Goal: Information Seeking & Learning: Learn about a topic

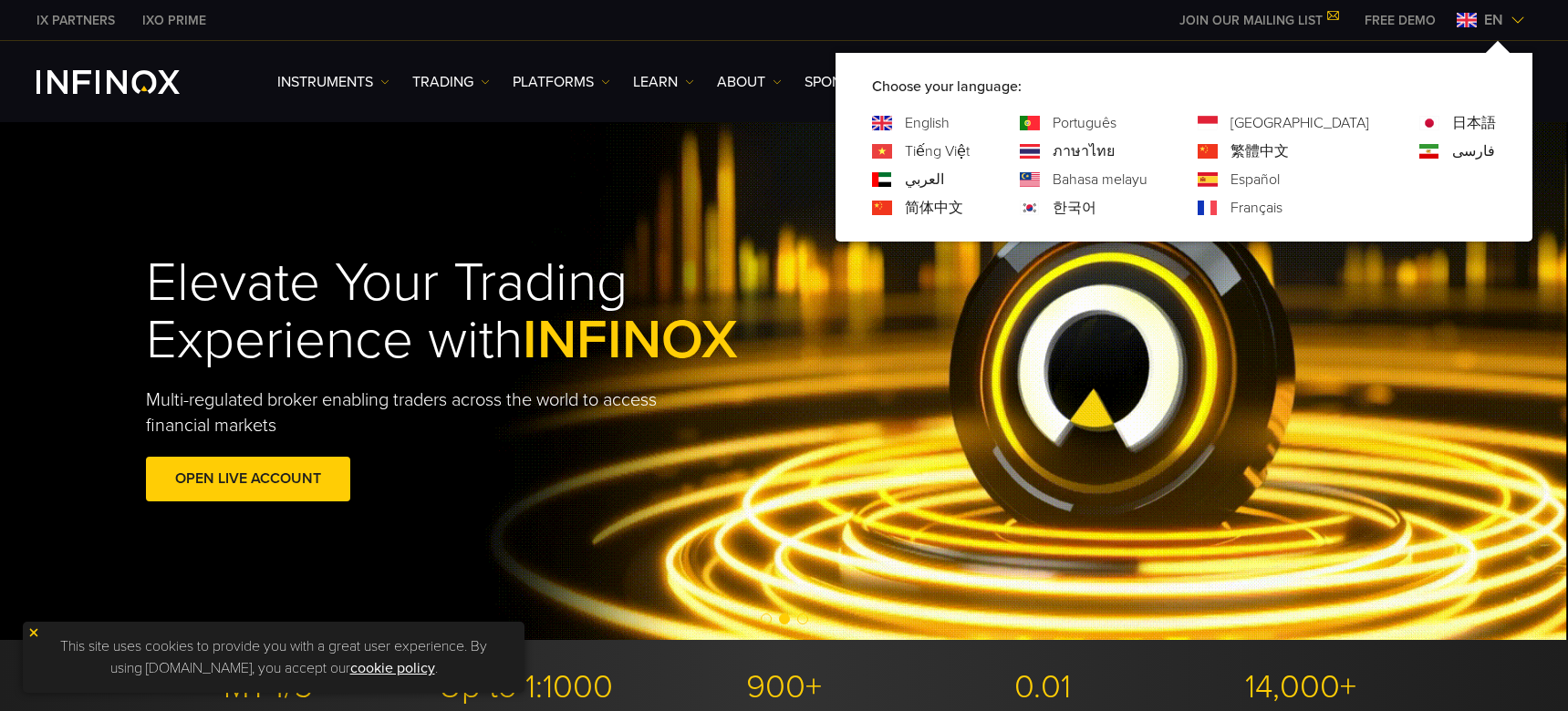
click at [1116, 125] on link "Português" at bounding box center [1084, 123] width 64 height 22
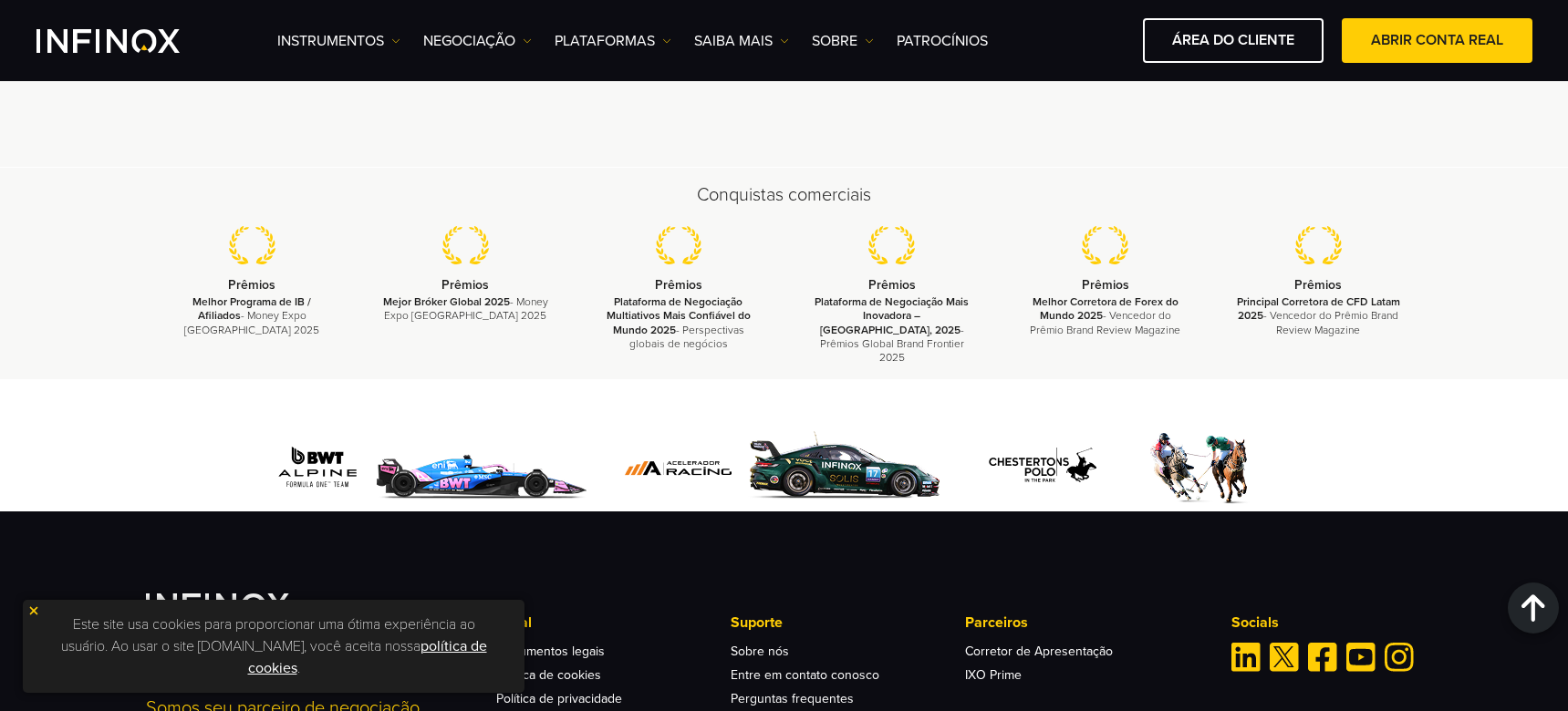
scroll to position [5820, 0]
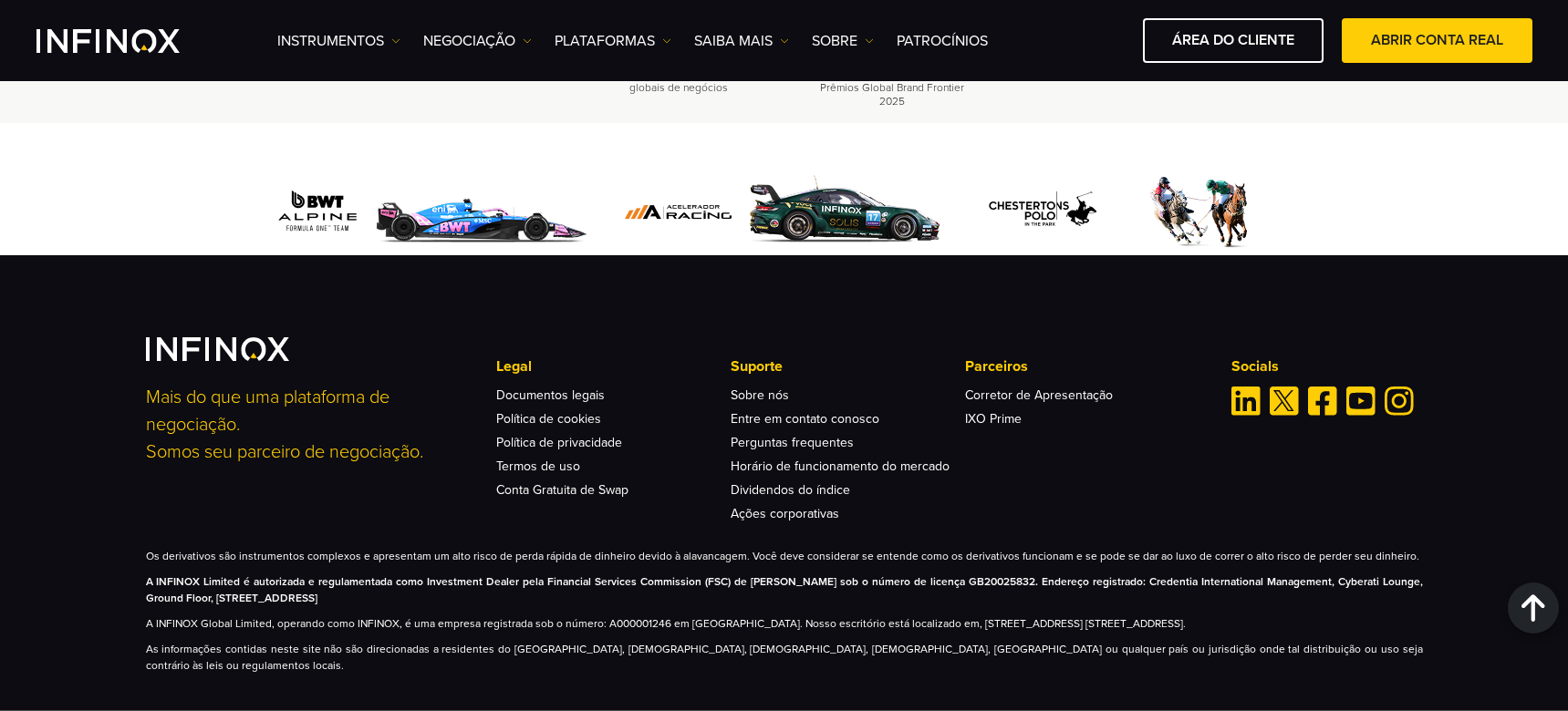
click at [33, 610] on div "Mais do que uma plataforma de negociação. Somos seu parceiro de negociação. Leg…" at bounding box center [784, 483] width 1568 height 455
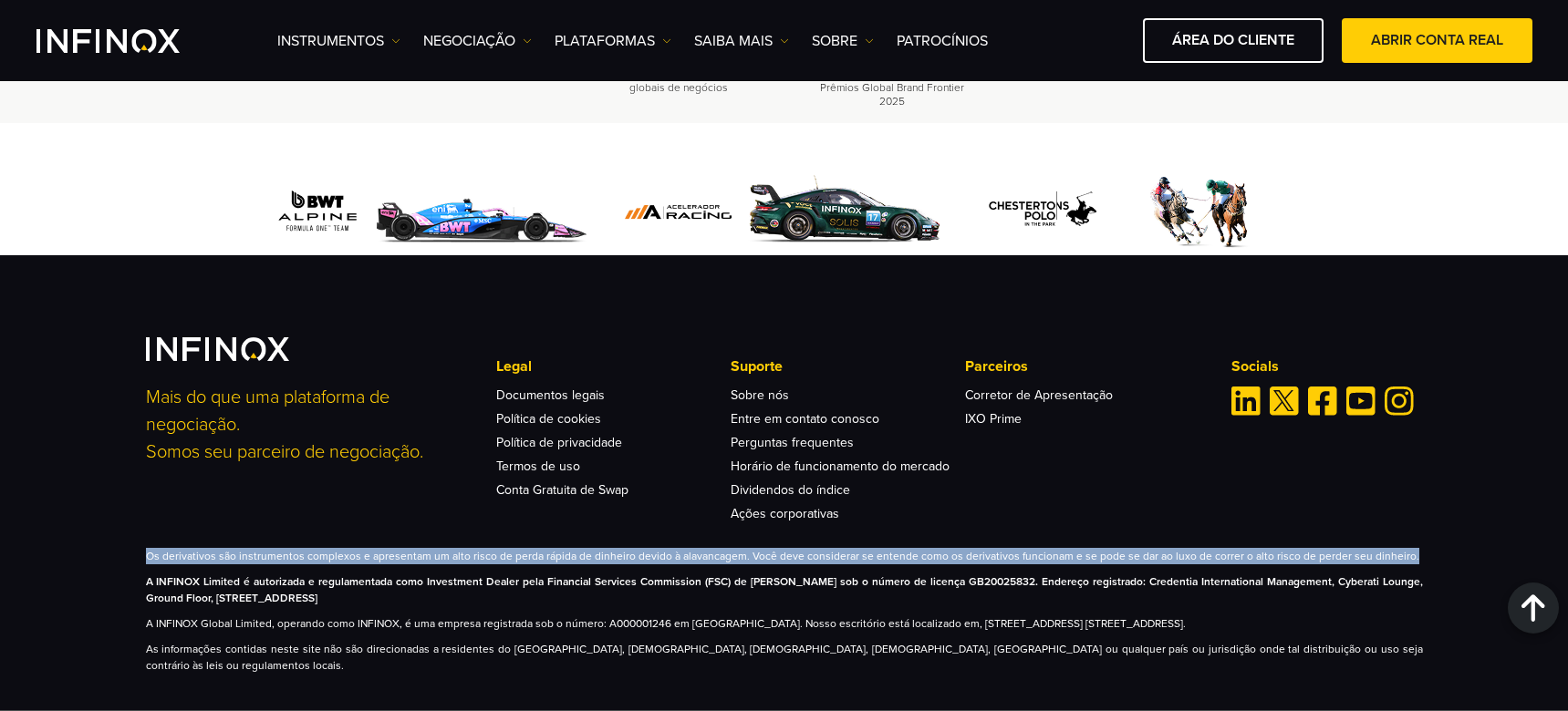
drag, startPoint x: 147, startPoint y: 538, endPoint x: 1396, endPoint y: 540, distance: 1249.0
click at [1396, 548] on p "Os derivativos são instrumentos complexos e apresentam um alto risco de perda r…" at bounding box center [784, 556] width 1277 height 17
copy p "Os derivativos são instrumentos complexos e apresentam um alto risco de perda r…"
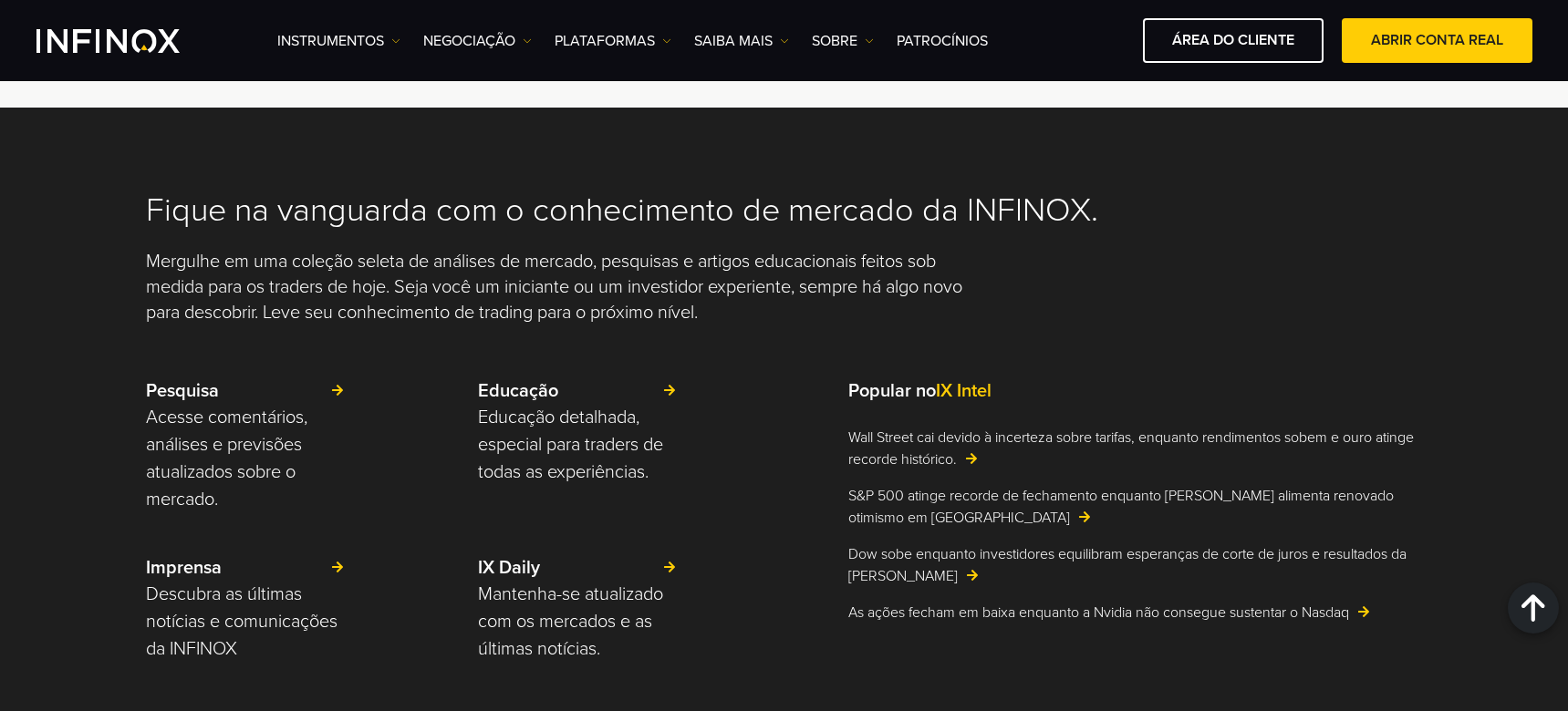
scroll to position [4178, 0]
